Goal: Task Accomplishment & Management: Manage account settings

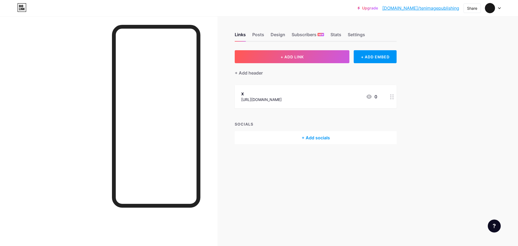
click at [500, 9] on icon at bounding box center [499, 8] width 3 height 2
click at [458, 62] on link "Account settings" at bounding box center [466, 61] width 67 height 15
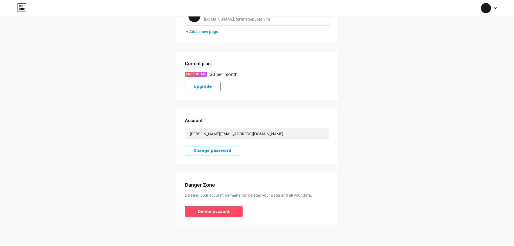
scroll to position [55, 0]
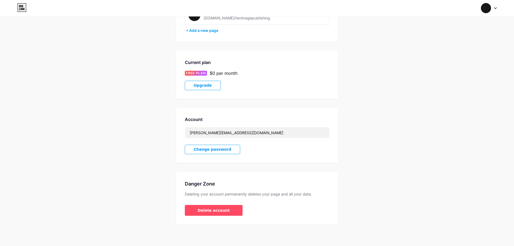
click at [204, 151] on span "Change password" at bounding box center [213, 149] width 38 height 5
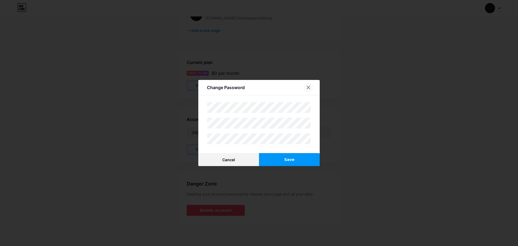
click at [307, 88] on icon at bounding box center [308, 87] width 3 height 3
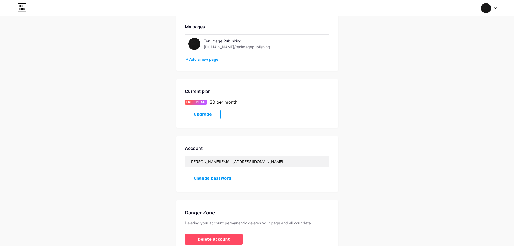
scroll to position [0, 0]
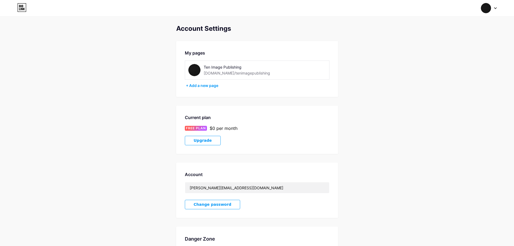
click at [194, 68] on img at bounding box center [194, 70] width 12 height 12
click at [215, 30] on div "Account Settings" at bounding box center [257, 29] width 162 height 8
click at [488, 11] on img at bounding box center [486, 8] width 10 height 10
click at [446, 60] on link "Dashboard" at bounding box center [462, 61] width 67 height 15
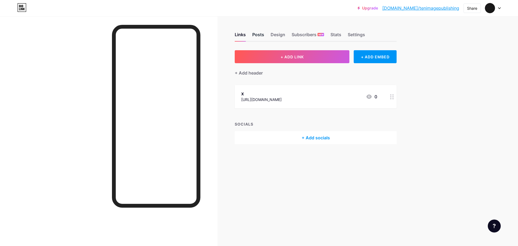
drag, startPoint x: 257, startPoint y: 37, endPoint x: 261, endPoint y: 36, distance: 3.6
click at [257, 37] on div "Posts" at bounding box center [258, 36] width 12 height 10
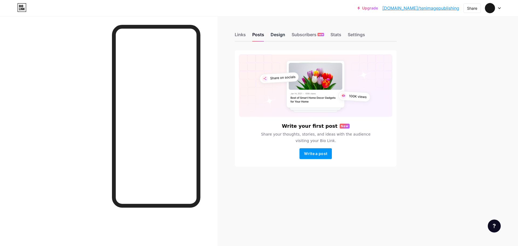
click at [273, 35] on div "Design" at bounding box center [277, 36] width 15 height 10
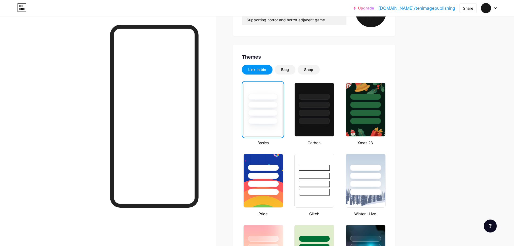
scroll to position [27, 0]
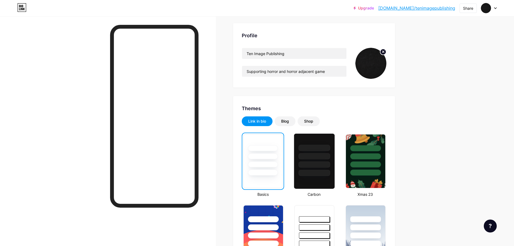
click at [320, 151] on div at bounding box center [314, 154] width 40 height 42
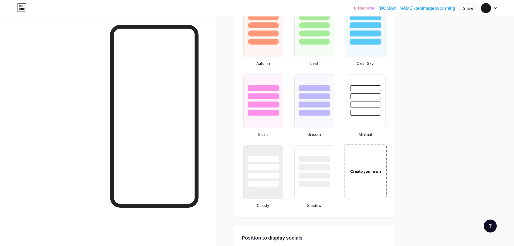
scroll to position [593, 0]
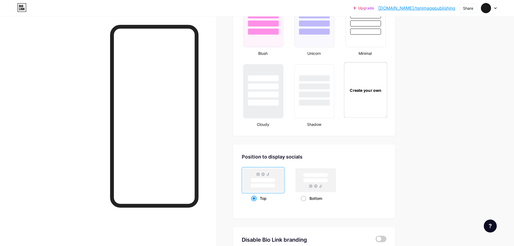
click at [372, 81] on div "Create your own" at bounding box center [365, 90] width 43 height 56
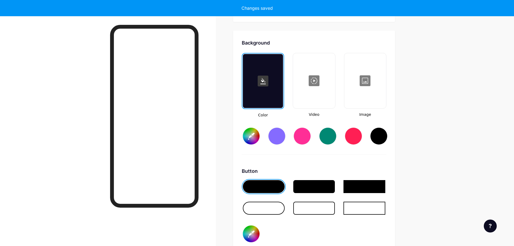
type input "#ffffff"
type input "#000000"
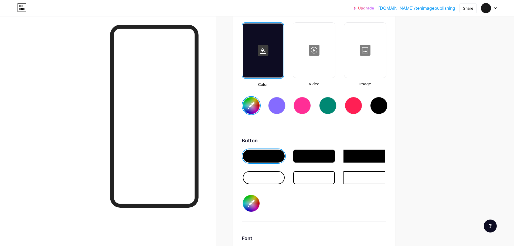
scroll to position [743, 0]
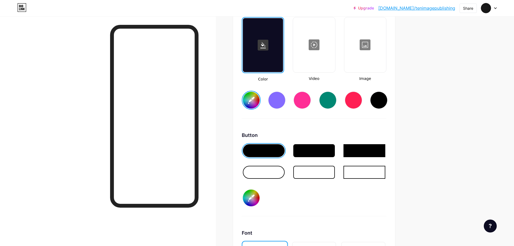
click at [367, 45] on div at bounding box center [365, 45] width 41 height 54
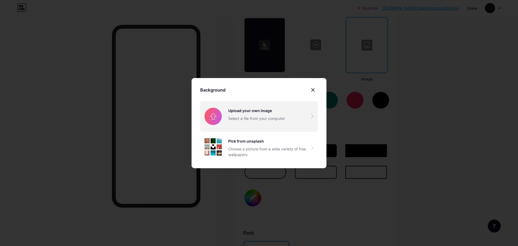
click at [256, 119] on input "file" at bounding box center [259, 116] width 118 height 30
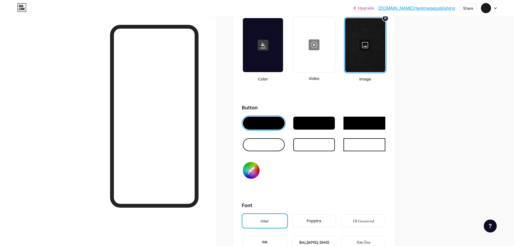
click at [271, 146] on div at bounding box center [264, 144] width 42 height 13
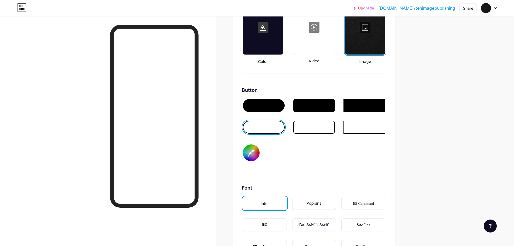
scroll to position [797, 0]
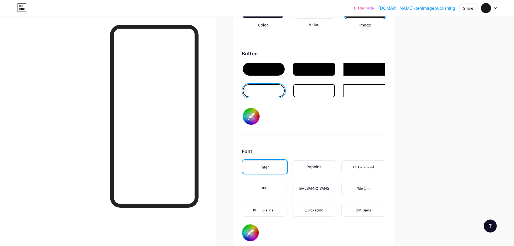
click at [275, 210] on div "PT Sans" at bounding box center [265, 209] width 44 height 13
click at [313, 164] on div "Poppins" at bounding box center [314, 167] width 15 height 6
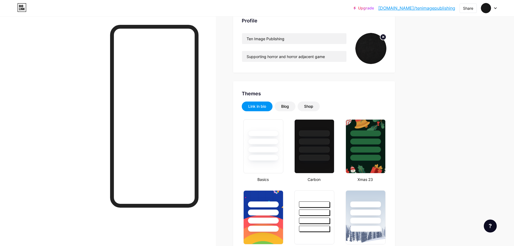
scroll to position [0, 0]
